Goal: Transaction & Acquisition: Purchase product/service

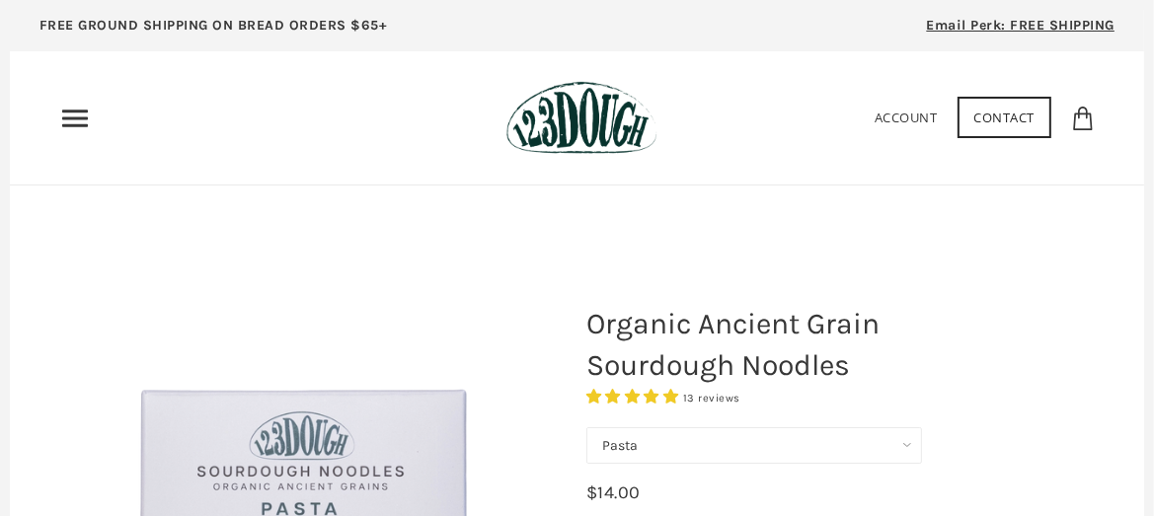
click at [69, 113] on icon "Primary" at bounding box center [75, 119] width 32 height 32
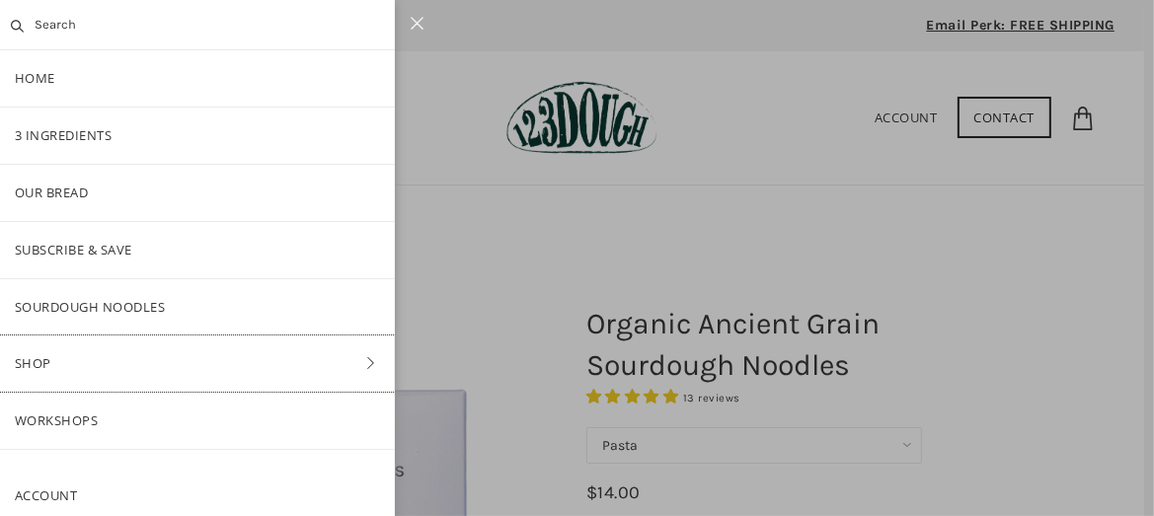
click at [307, 358] on link "Shop" at bounding box center [197, 364] width 395 height 56
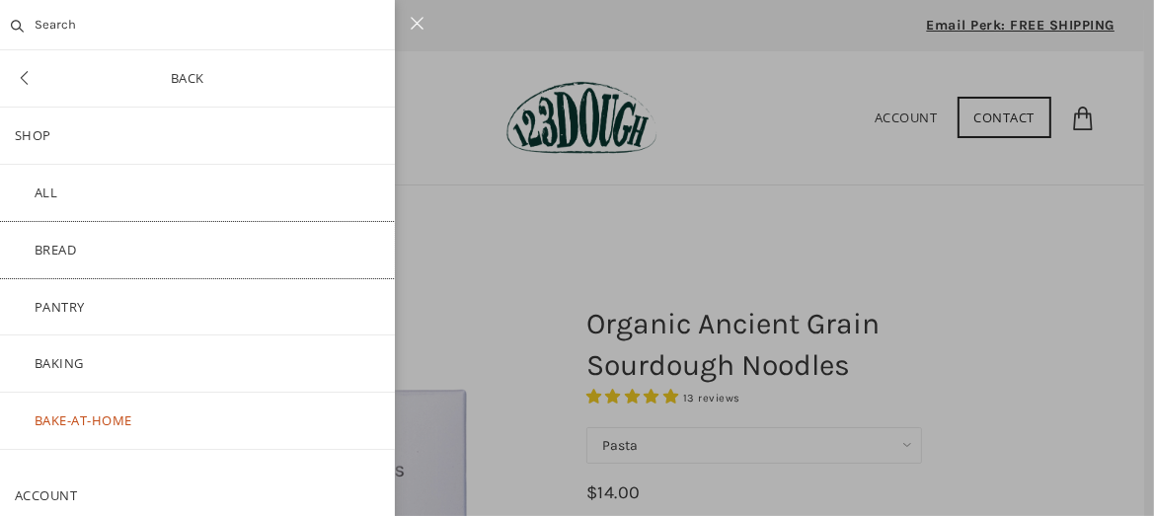
click at [70, 247] on link "Bread" at bounding box center [197, 250] width 395 height 56
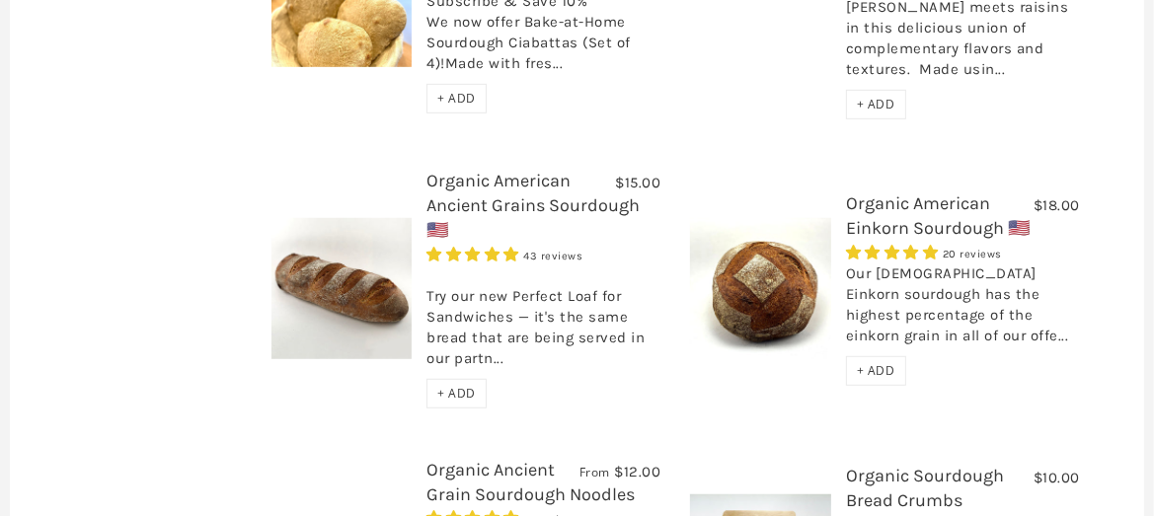
scroll to position [987, 0]
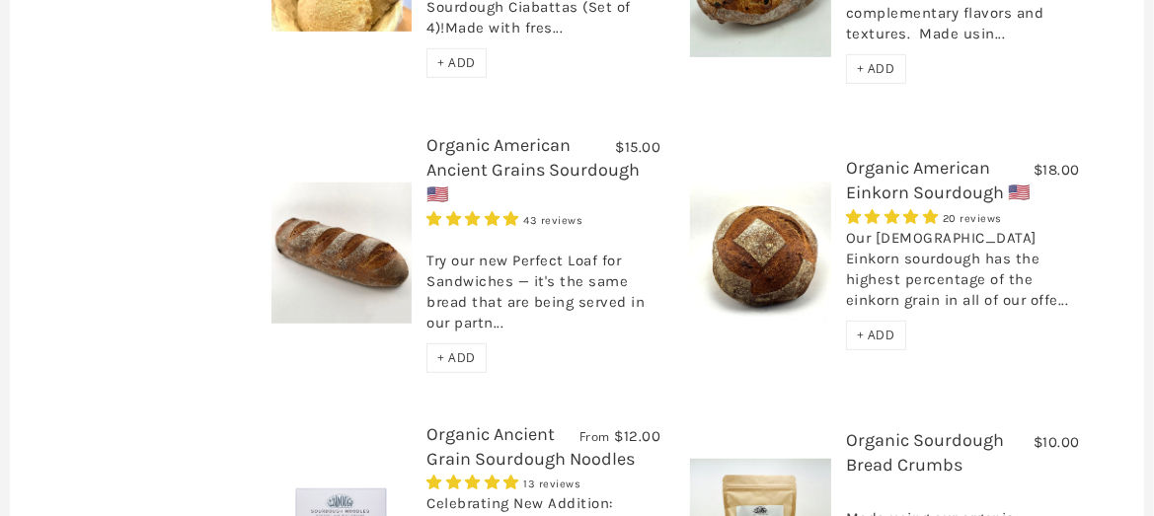
click at [959, 228] on div "Our [DEMOGRAPHIC_DATA] Einkorn sourdough has the highest percentage of the eink…" at bounding box center [963, 274] width 234 height 93
click at [941, 157] on link "Organic American Einkorn Sourdough 🇺🇸" at bounding box center [938, 180] width 184 height 46
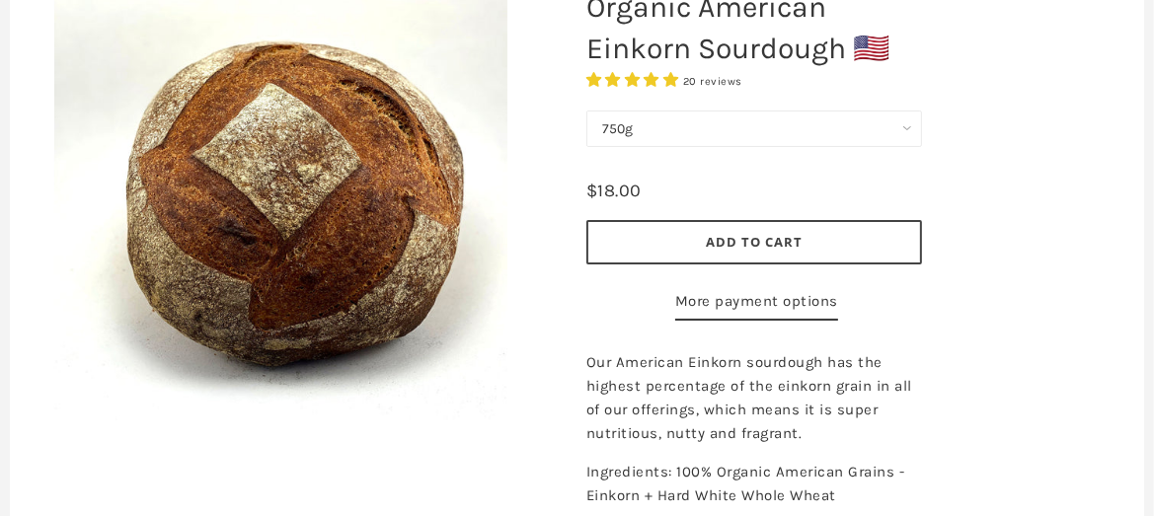
scroll to position [296, 0]
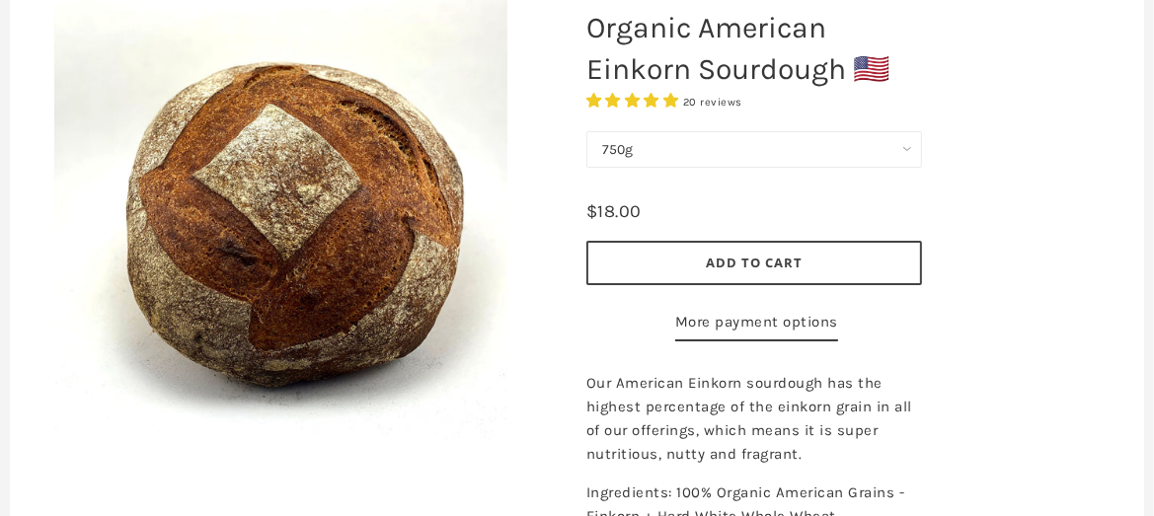
click at [720, 98] on span "20 reviews" at bounding box center [712, 102] width 59 height 13
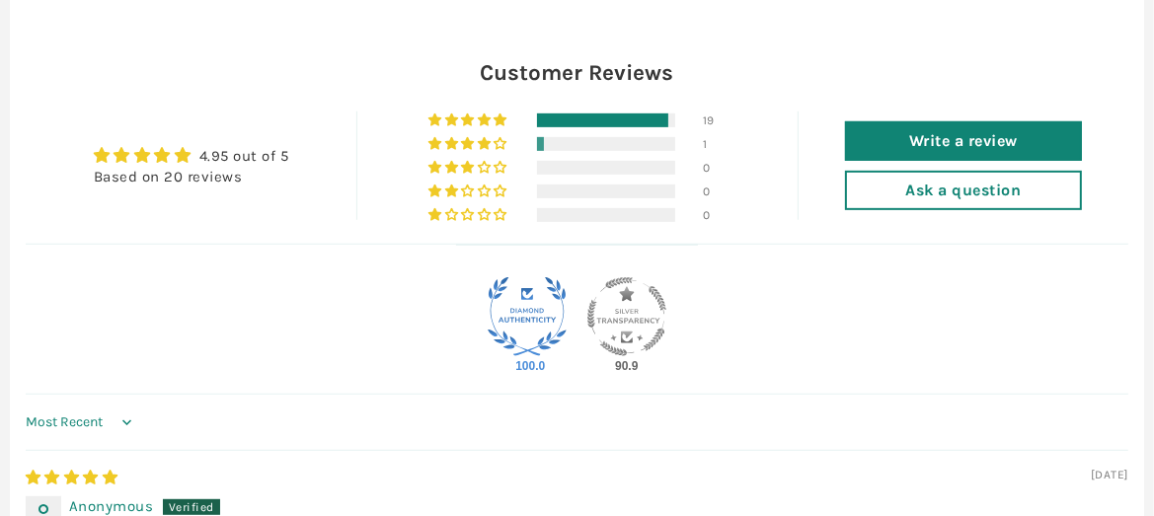
scroll to position [925, 0]
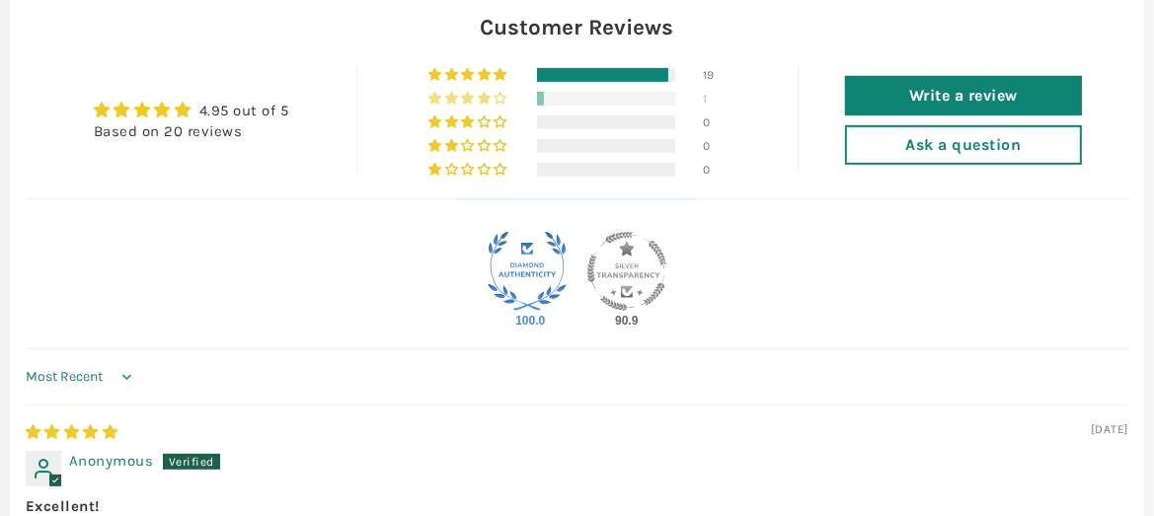
click at [603, 106] on div at bounding box center [606, 99] width 138 height 14
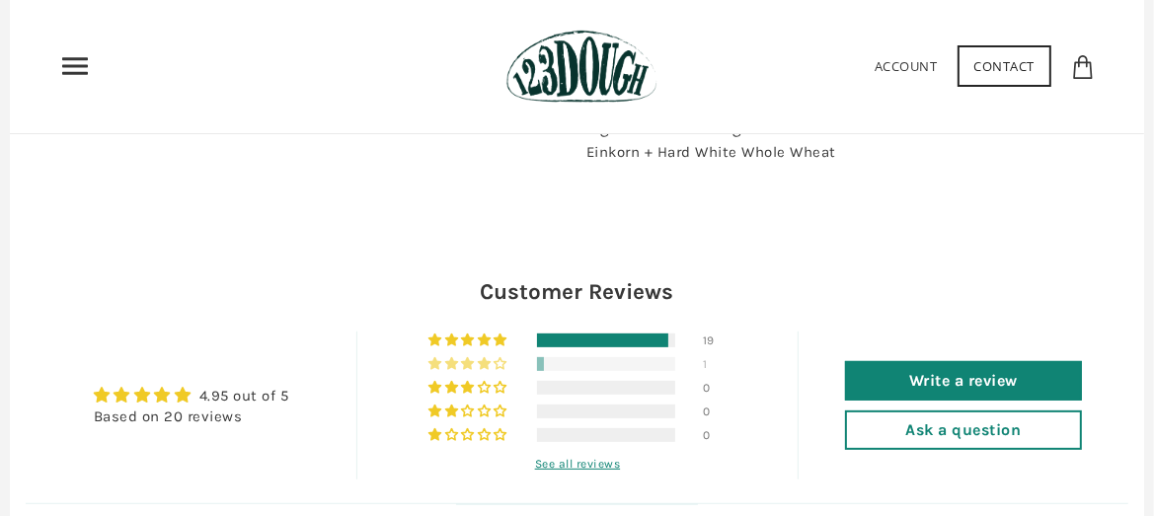
scroll to position [733, 0]
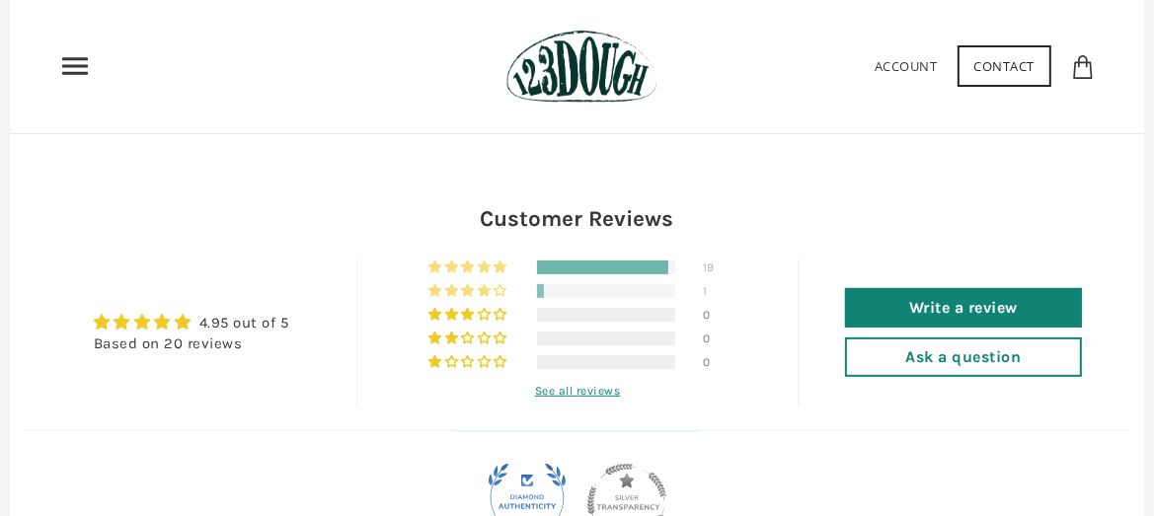
click at [640, 274] on div at bounding box center [602, 268] width 131 height 14
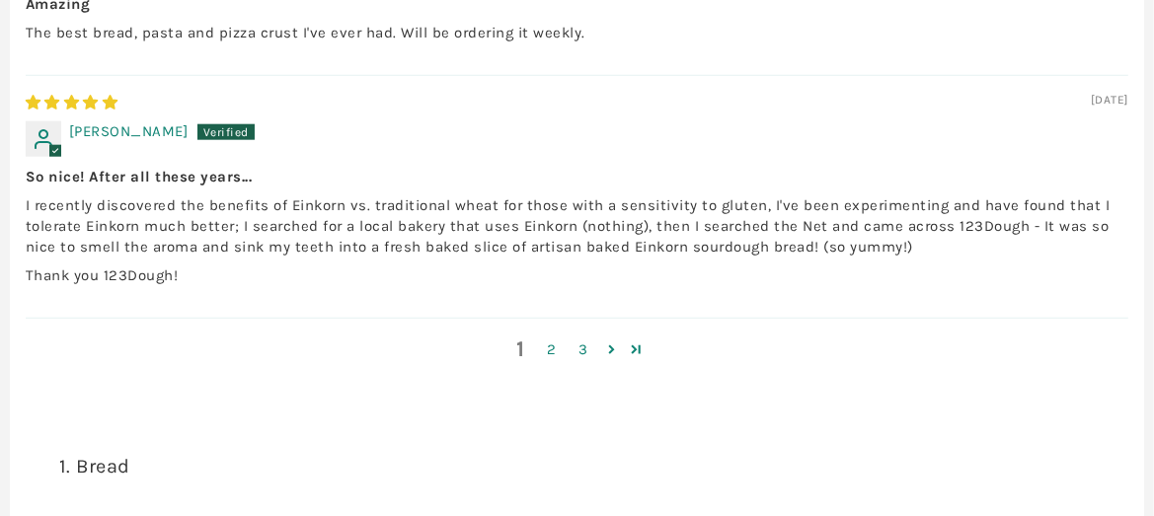
scroll to position [2017, 0]
